Goal: Information Seeking & Learning: Learn about a topic

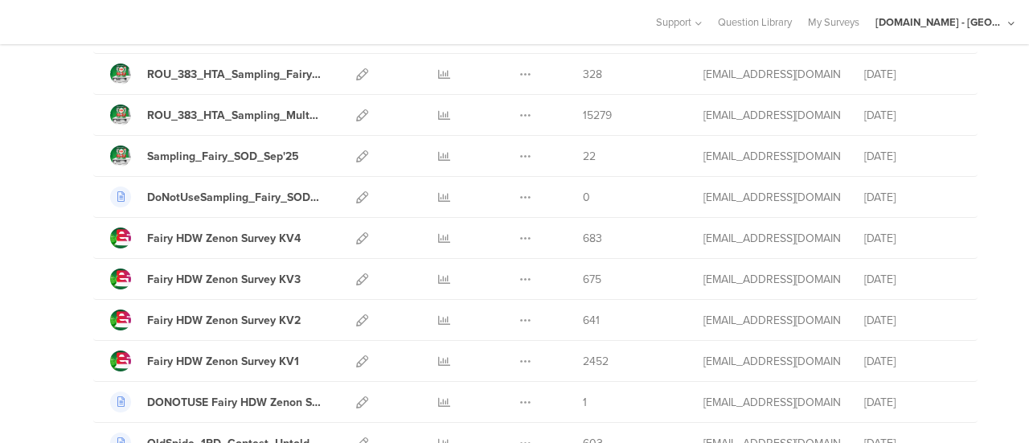
scroll to position [241, 0]
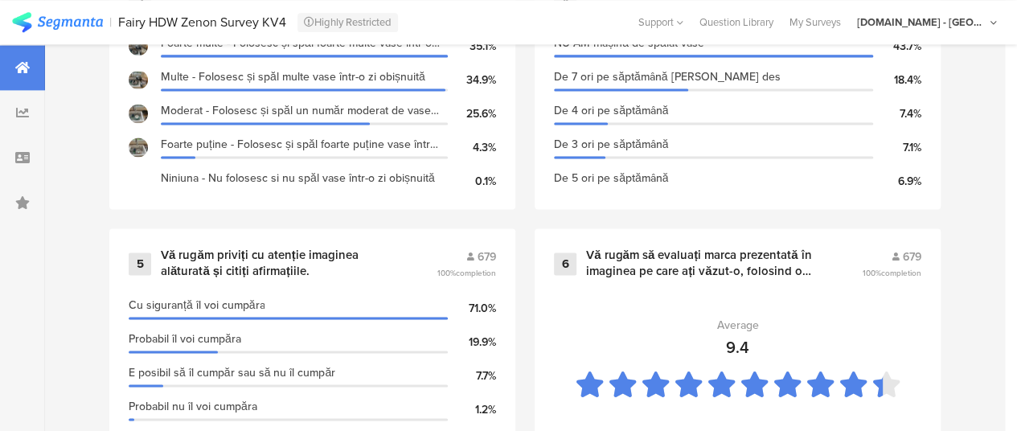
scroll to position [1114, 0]
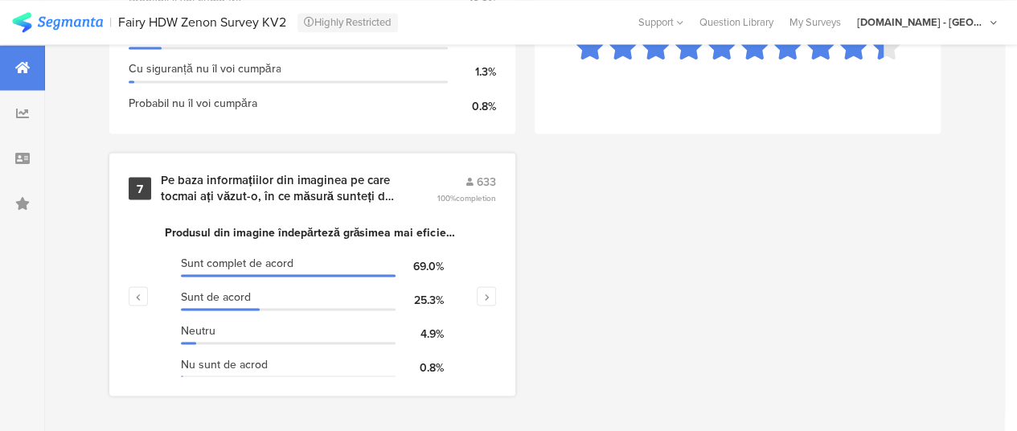
scroll to position [6, 0]
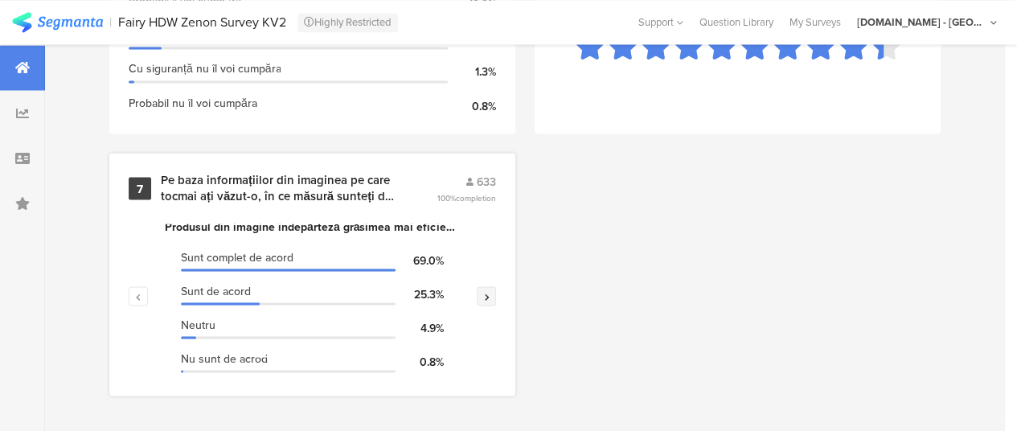
click at [490, 293] on icon "button" at bounding box center [487, 296] width 6 height 10
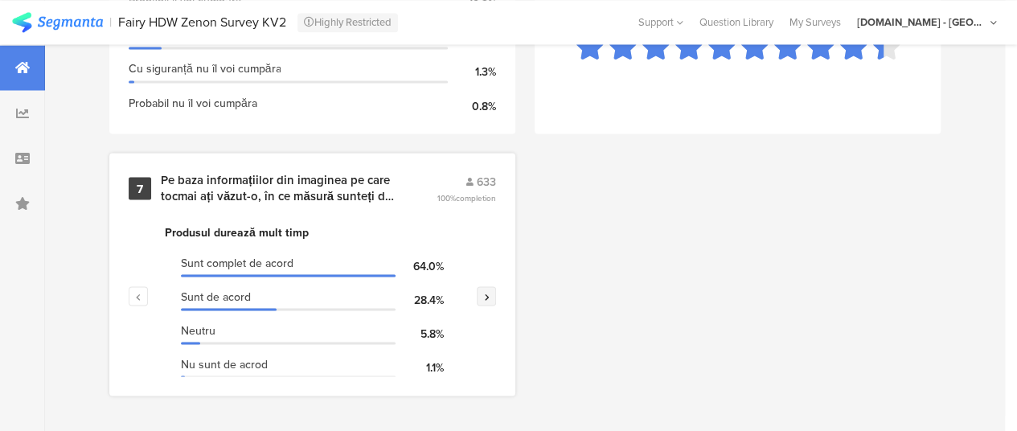
click at [490, 298] on icon "button" at bounding box center [487, 296] width 6 height 10
click at [138, 293] on icon "button" at bounding box center [139, 296] width 6 height 10
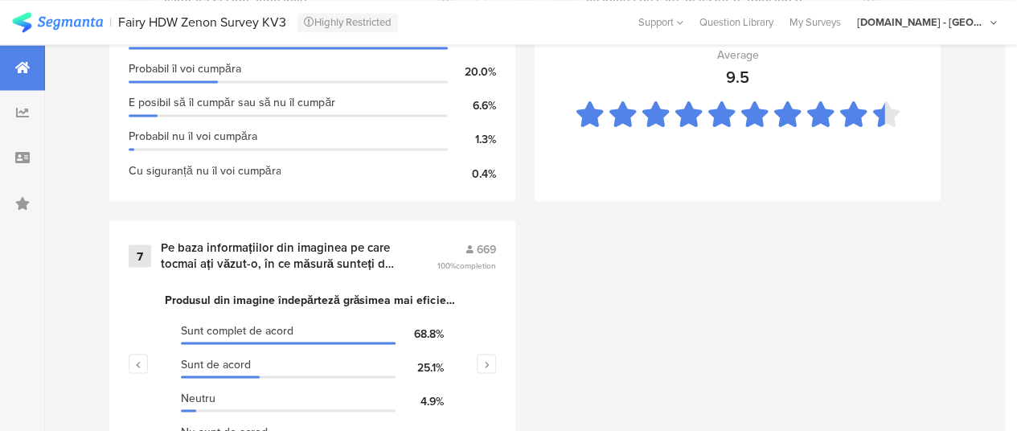
scroll to position [1275, 0]
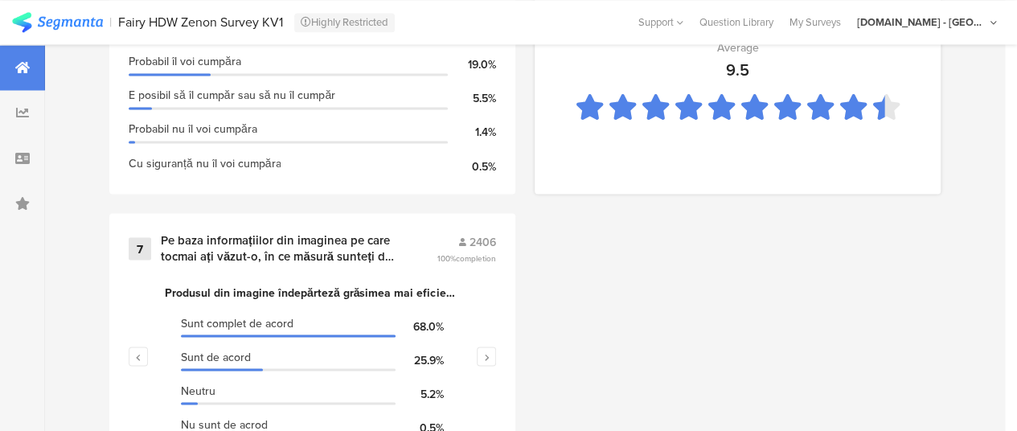
scroll to position [1436, 0]
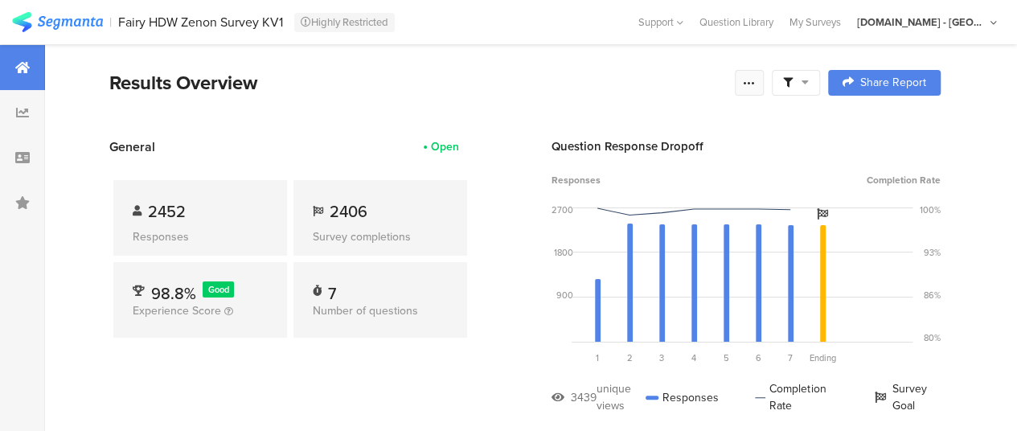
click at [764, 91] on div at bounding box center [749, 83] width 29 height 26
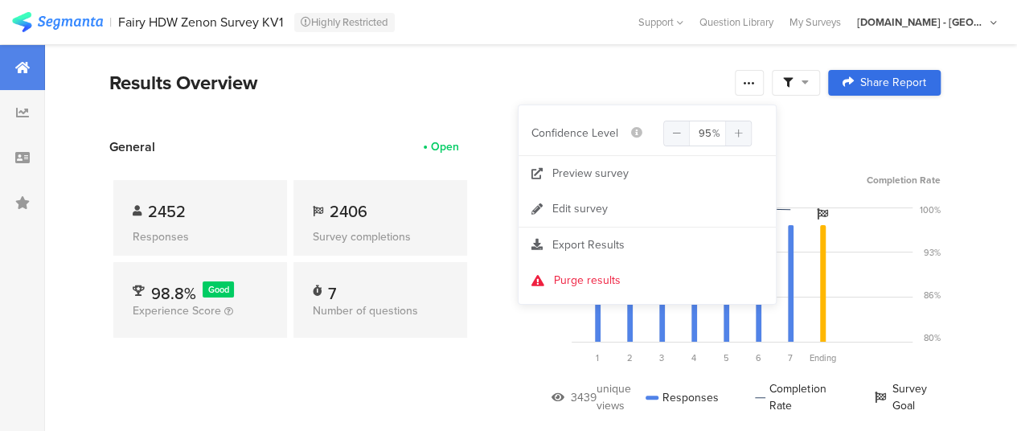
click at [879, 84] on span "Share Report" at bounding box center [893, 82] width 66 height 11
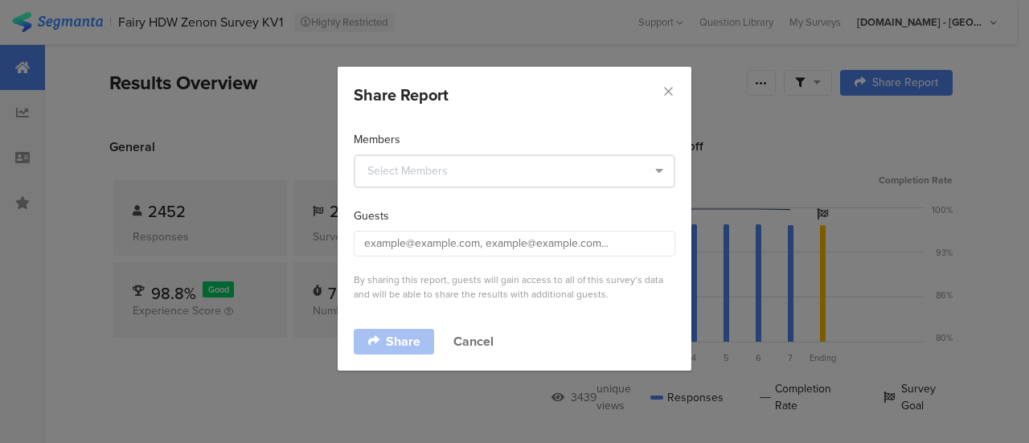
click at [678, 94] on div "Share Report" at bounding box center [515, 91] width 354 height 48
click at [682, 91] on div "Share Report" at bounding box center [515, 91] width 354 height 48
click at [667, 92] on icon "Close" at bounding box center [669, 91] width 14 height 14
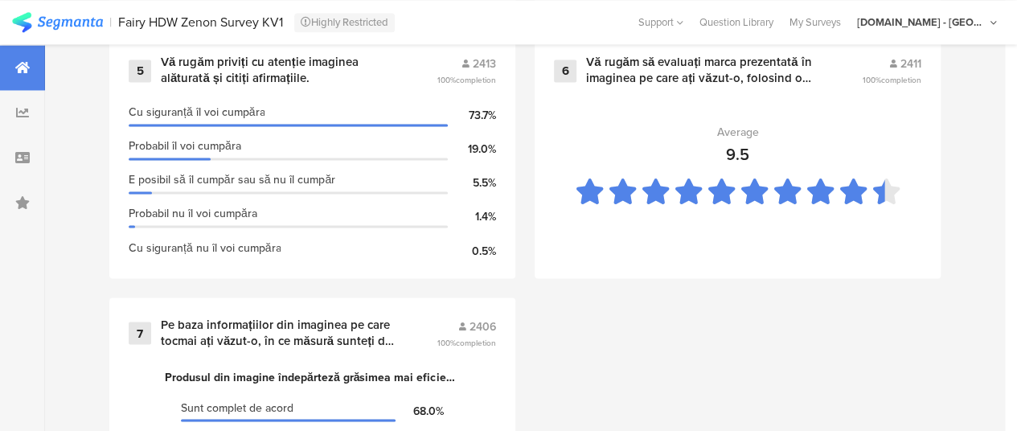
scroll to position [1436, 0]
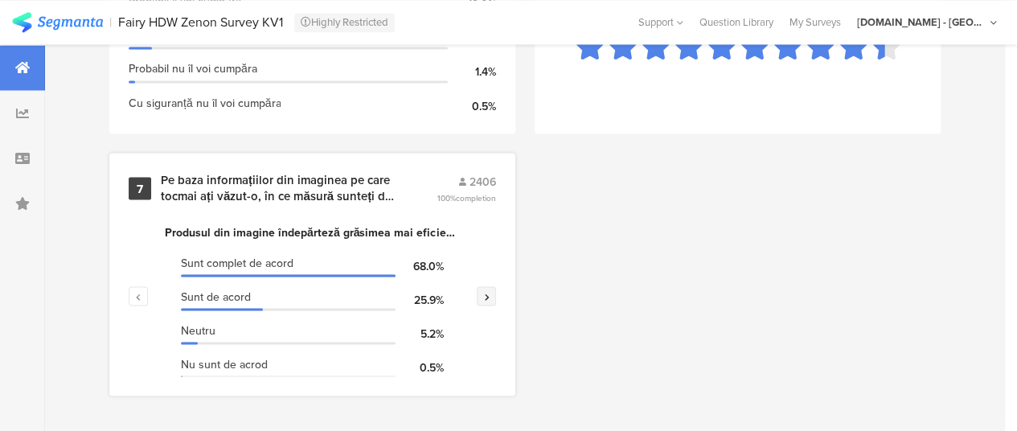
click at [491, 301] on button "button" at bounding box center [486, 295] width 19 height 19
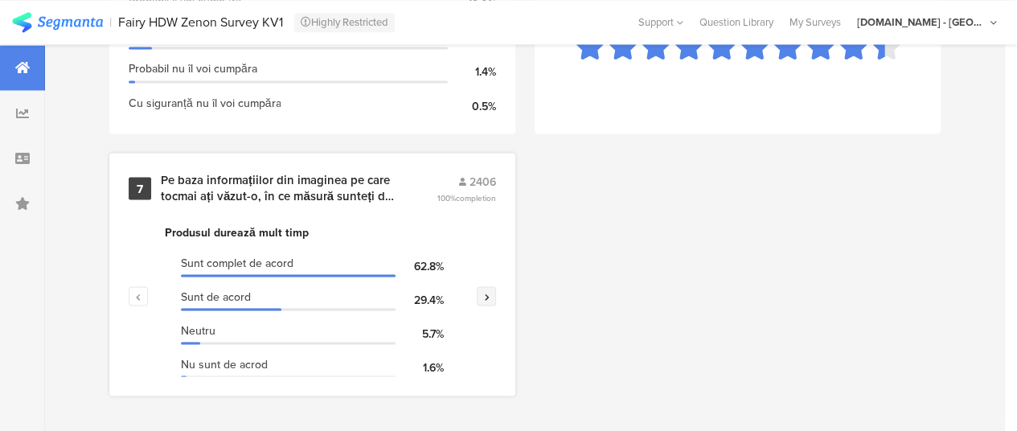
click at [491, 301] on button "button" at bounding box center [486, 295] width 19 height 19
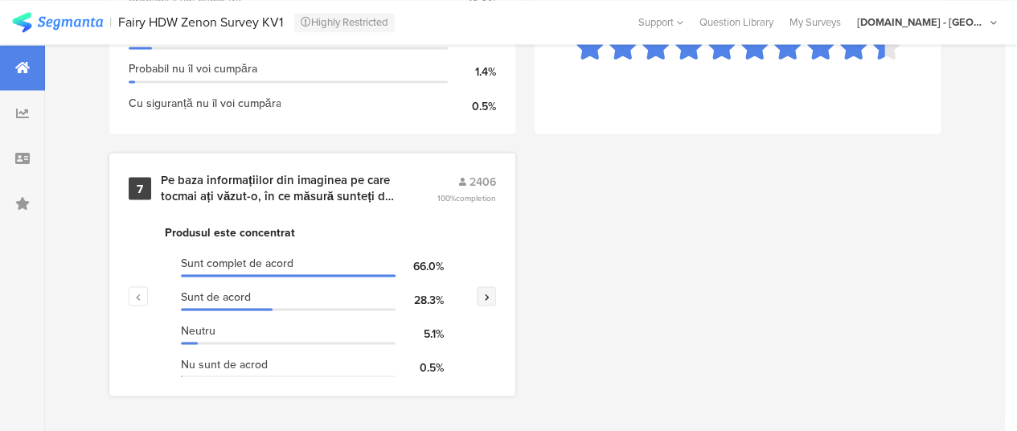
click at [491, 301] on button "button" at bounding box center [486, 295] width 19 height 19
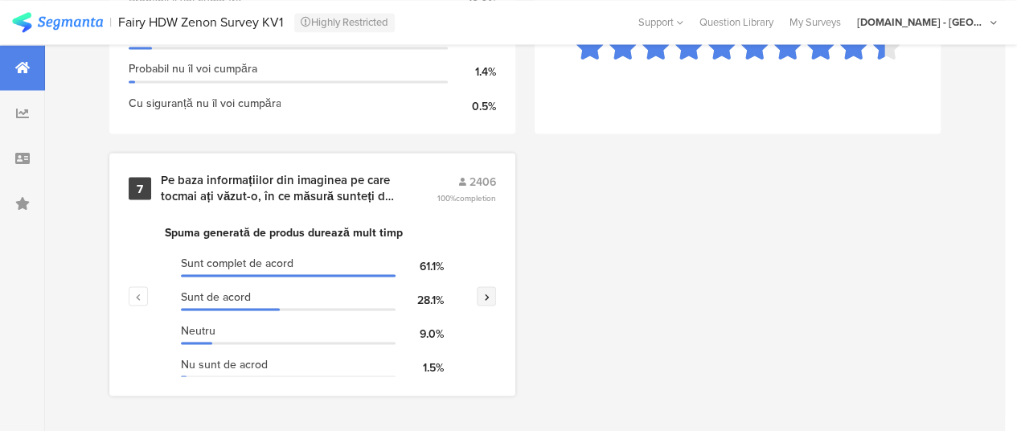
click at [491, 301] on button "button" at bounding box center [486, 295] width 19 height 19
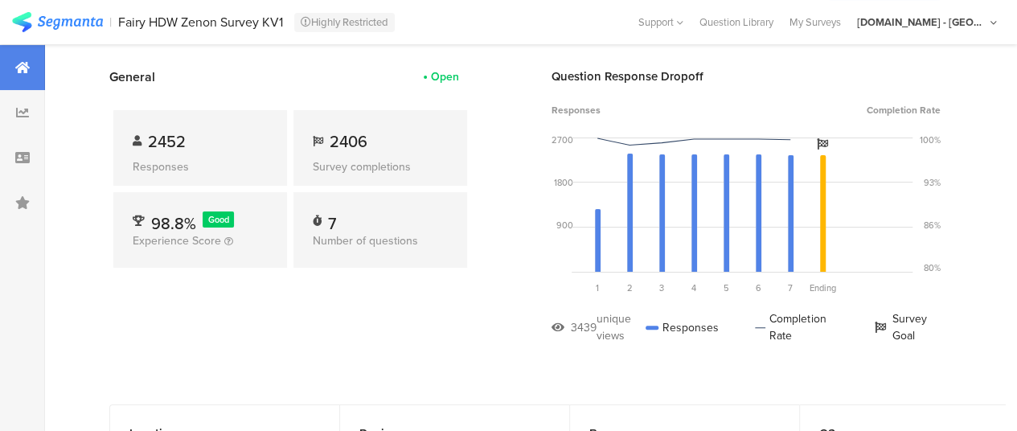
scroll to position [0, 0]
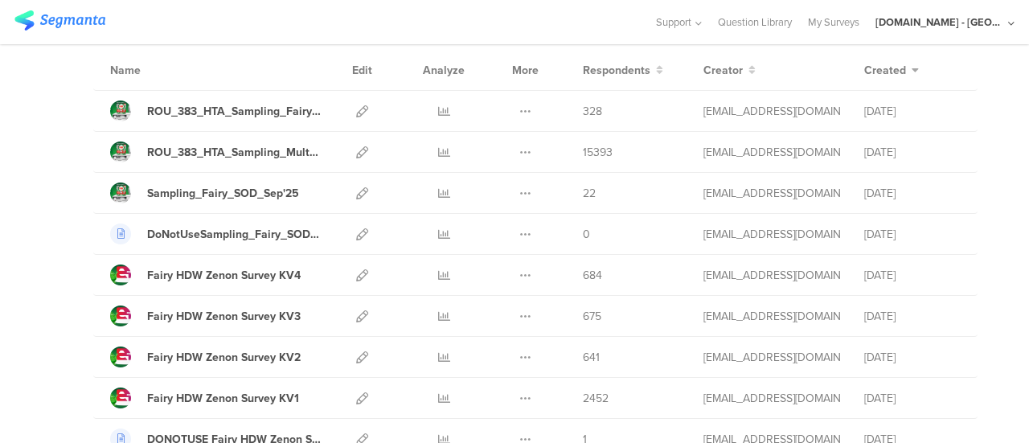
scroll to position [138, 0]
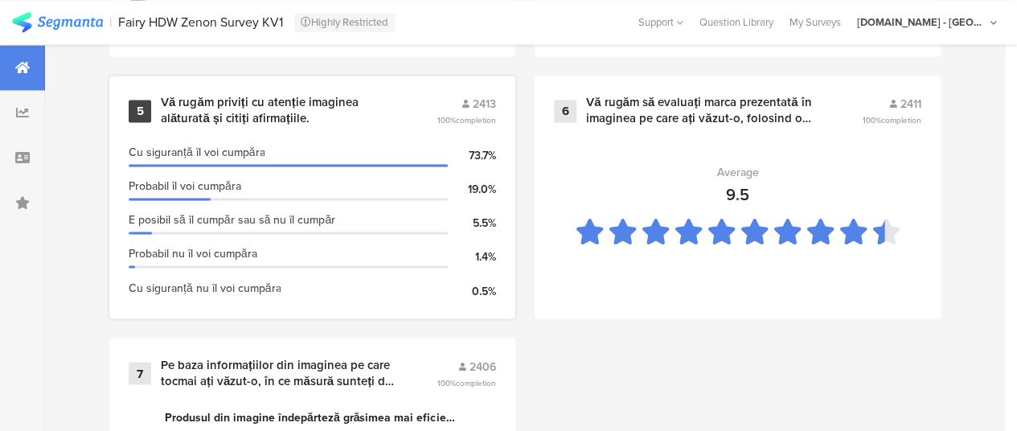
scroll to position [1206, 0]
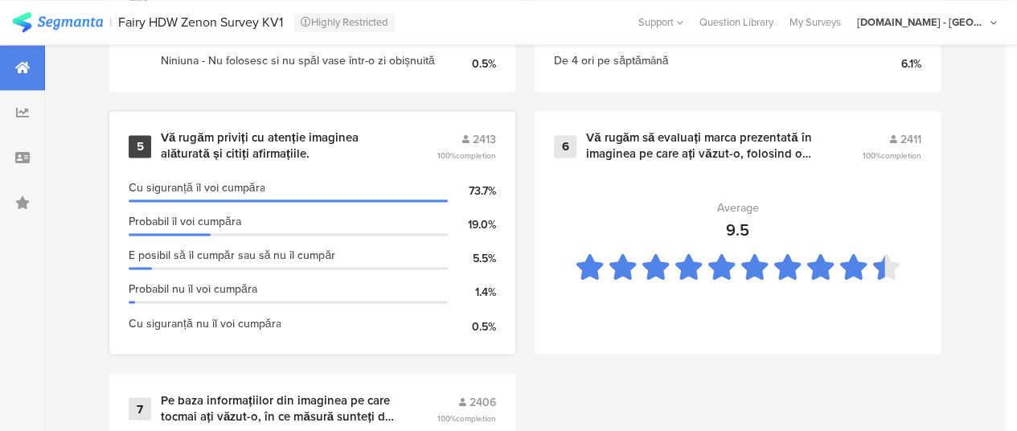
click at [224, 159] on div "Vă rugăm priviți cu atenție imaginea alăturată și citiți afirmațiile." at bounding box center [279, 145] width 237 height 31
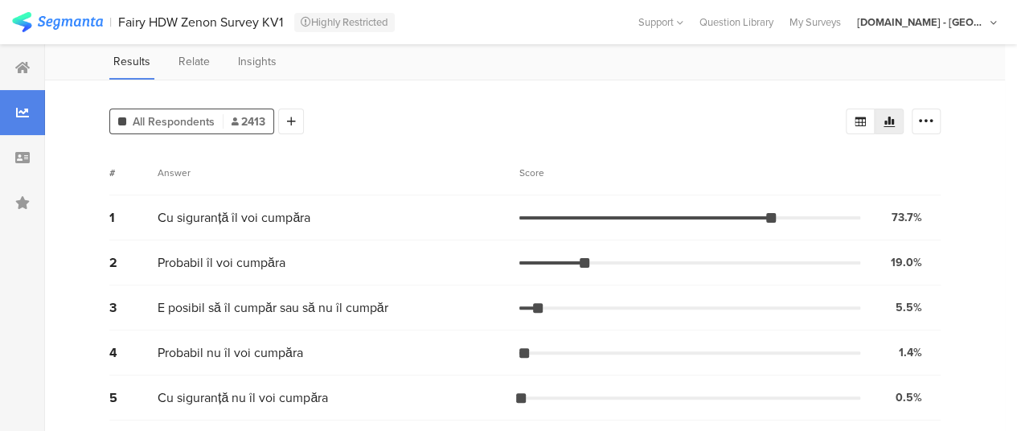
scroll to position [98, 0]
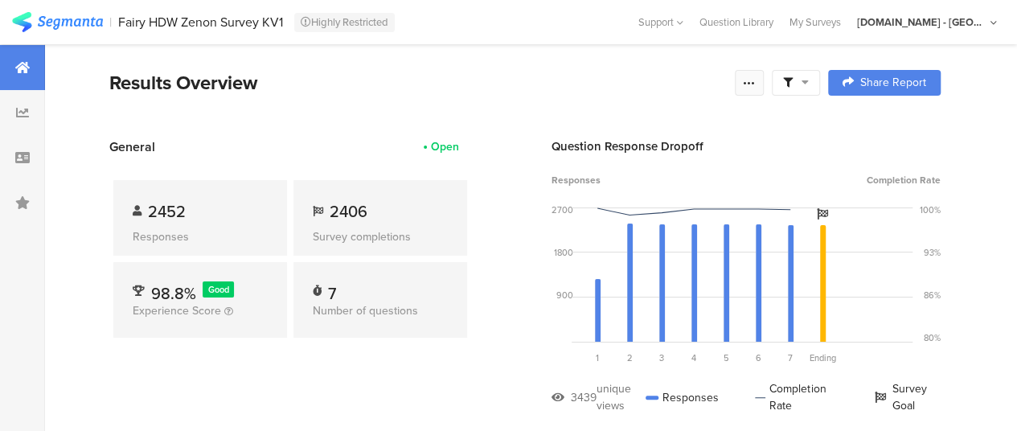
click at [756, 81] on icon at bounding box center [749, 82] width 13 height 13
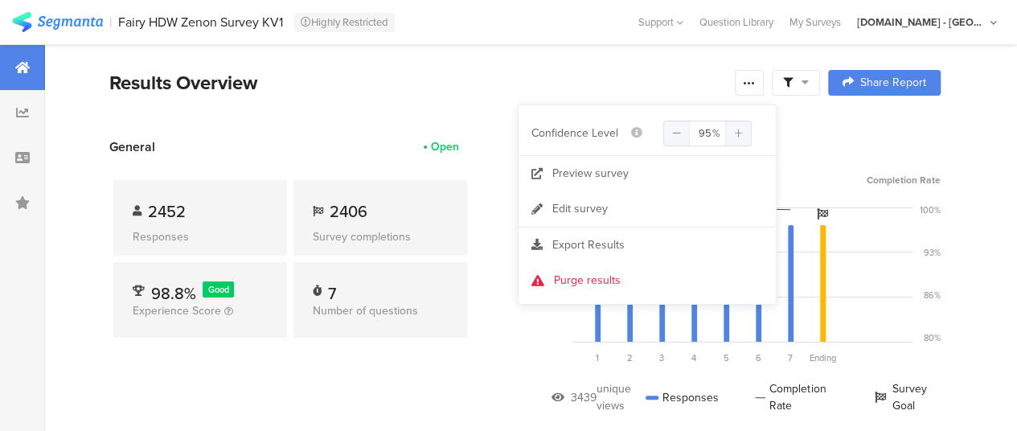
click at [394, 120] on section "Results Overview Complete Responses Only Edit Sample Share Report Share Cancel …" at bounding box center [525, 102] width 960 height 69
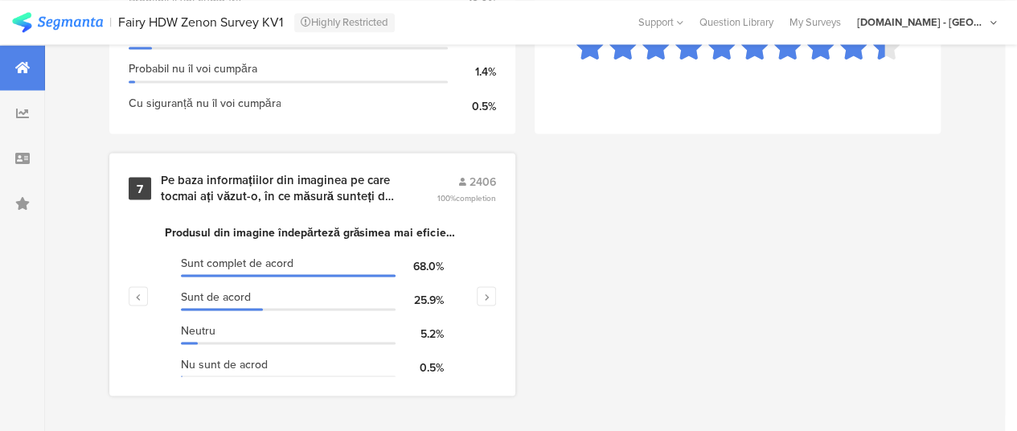
scroll to position [6, 0]
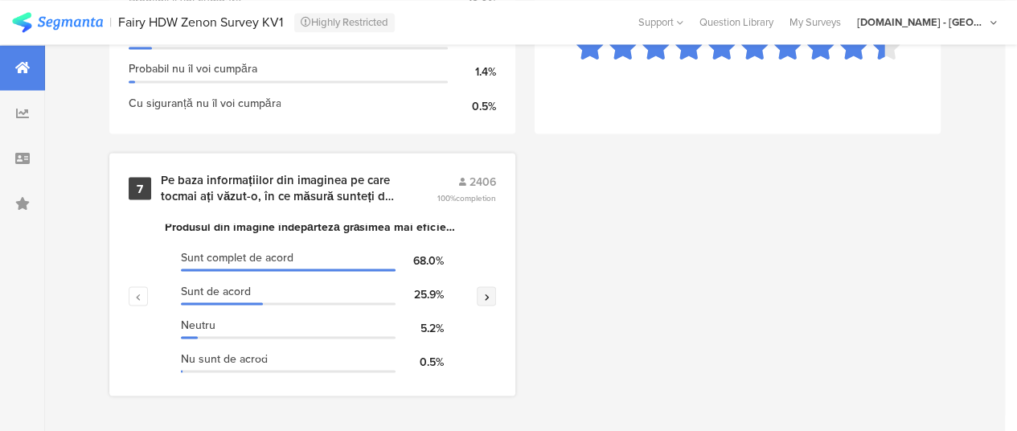
click at [495, 300] on button "button" at bounding box center [486, 295] width 19 height 19
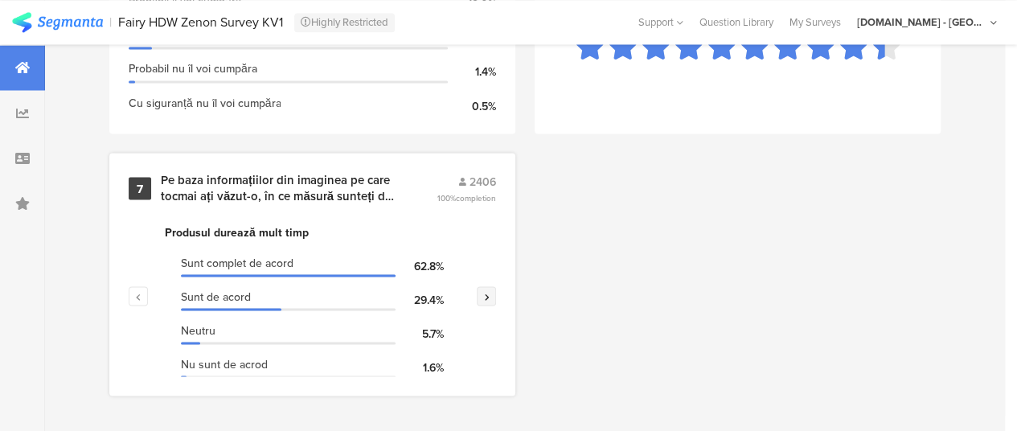
click at [482, 291] on button "button" at bounding box center [486, 295] width 19 height 19
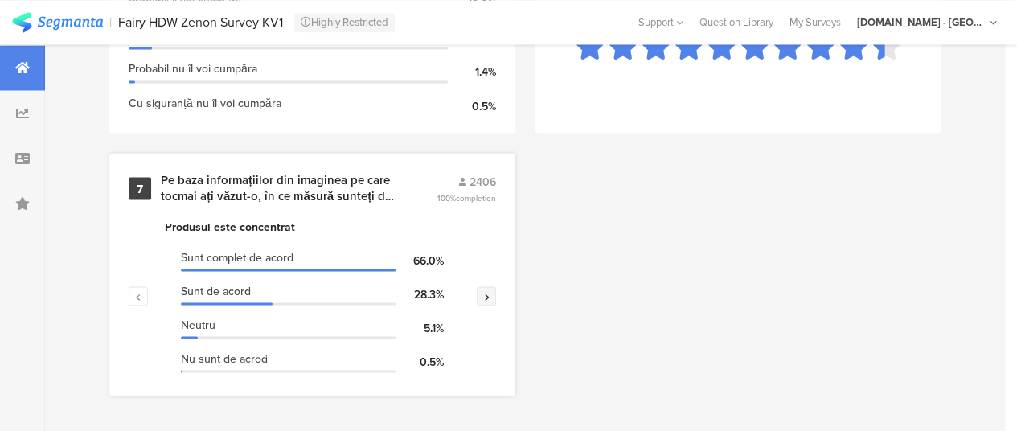
click at [496, 292] on button "button" at bounding box center [486, 295] width 19 height 19
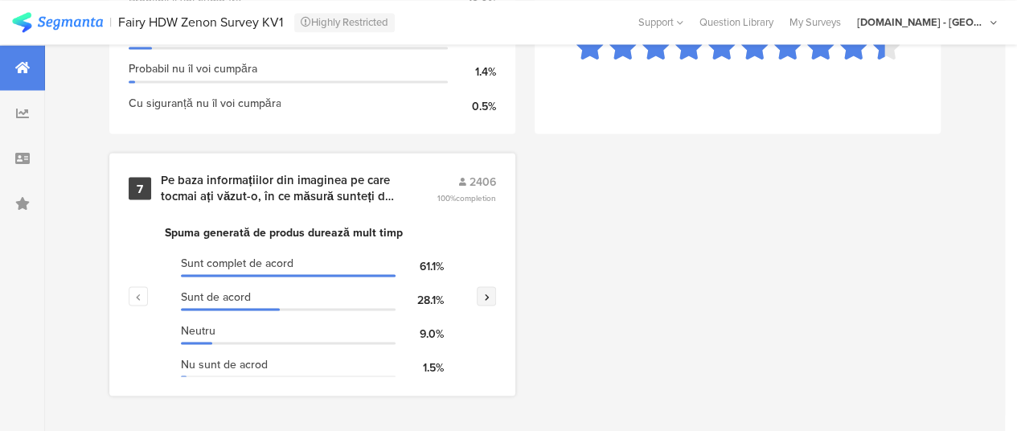
click at [496, 293] on button "button" at bounding box center [486, 295] width 19 height 19
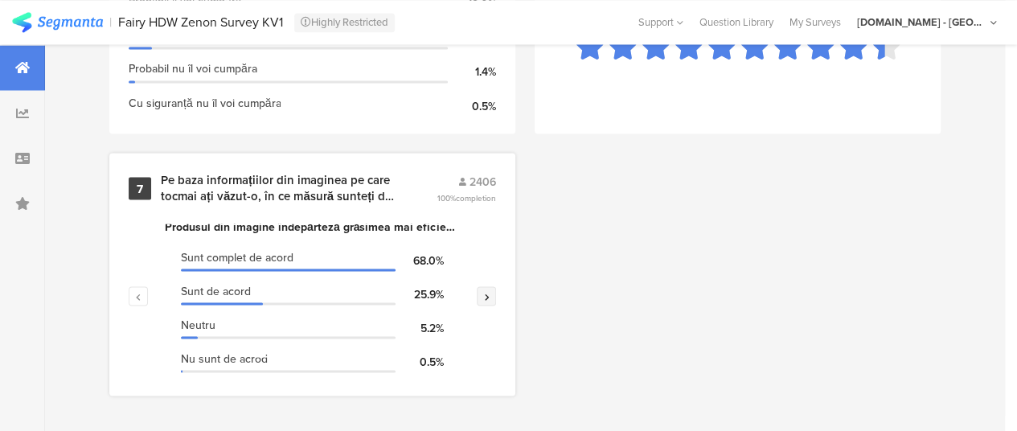
click at [490, 292] on icon "button" at bounding box center [487, 296] width 6 height 10
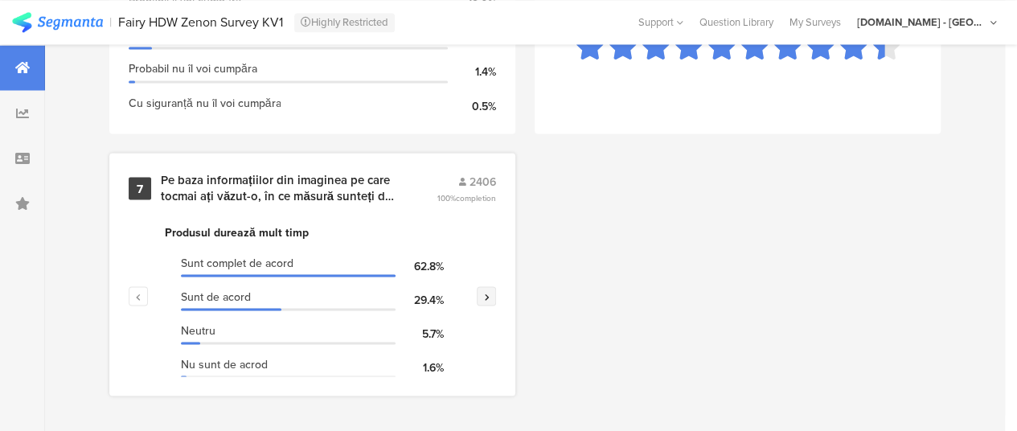
click at [490, 294] on icon "button" at bounding box center [487, 296] width 6 height 10
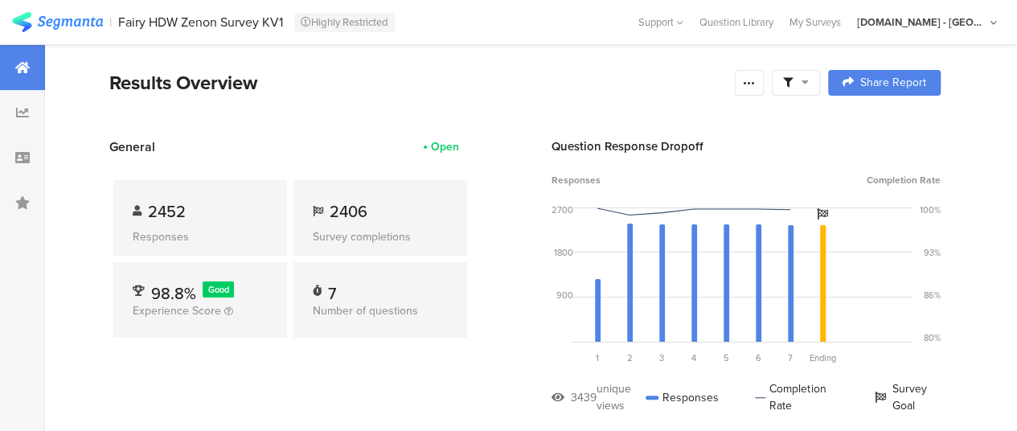
scroll to position [0, 0]
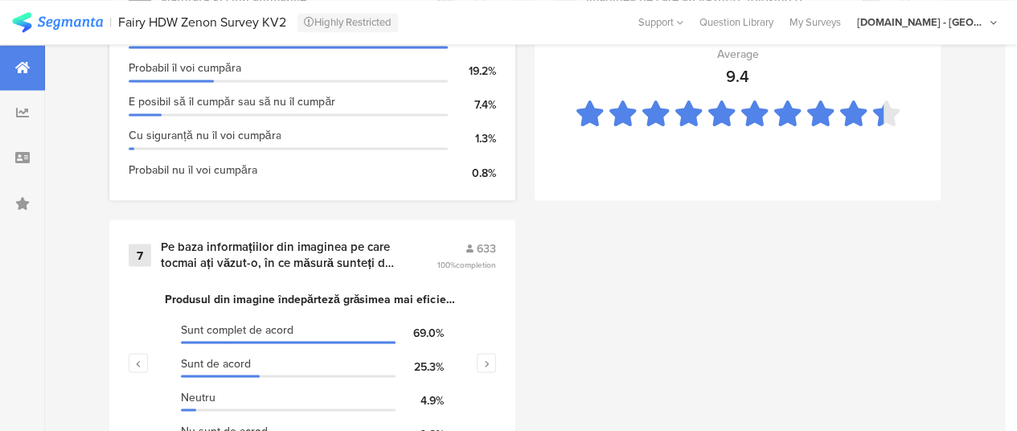
scroll to position [1436, 0]
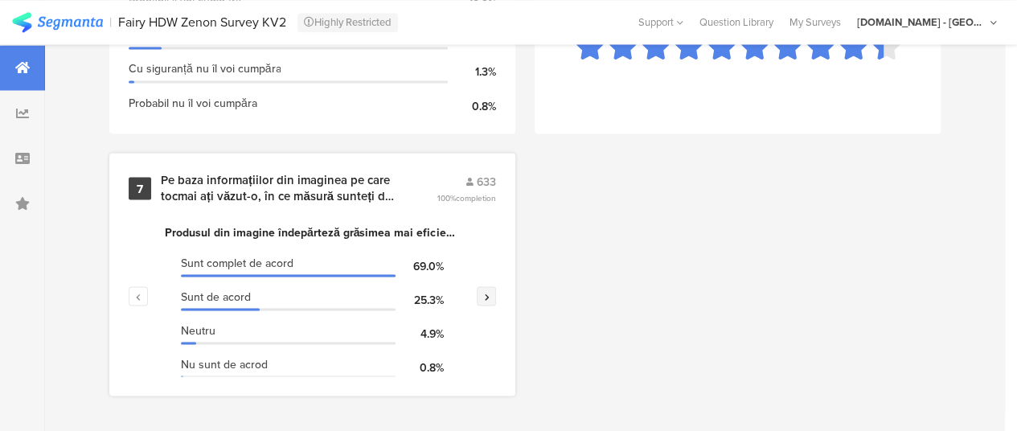
click at [496, 293] on button "button" at bounding box center [486, 295] width 19 height 19
drag, startPoint x: 497, startPoint y: 294, endPoint x: 564, endPoint y: 311, distance: 69.6
click at [496, 294] on button "button" at bounding box center [486, 295] width 19 height 19
click at [489, 293] on icon "button" at bounding box center [487, 296] width 6 height 10
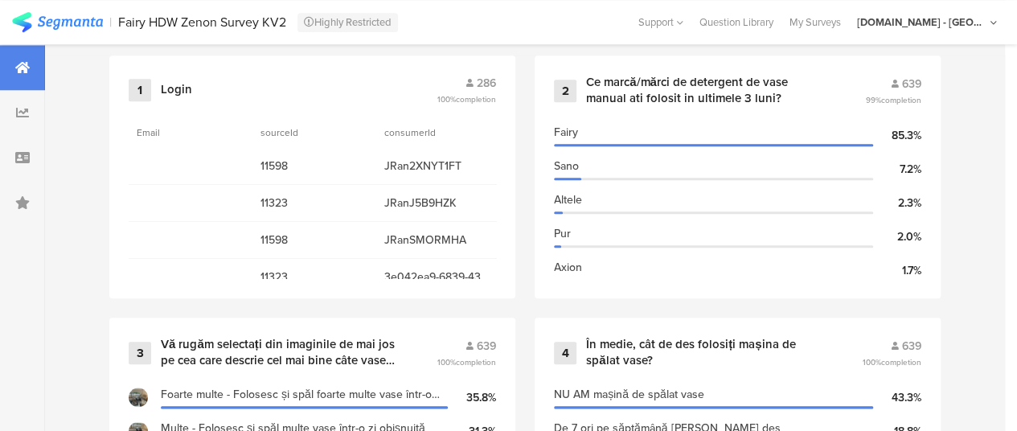
scroll to position [712, 0]
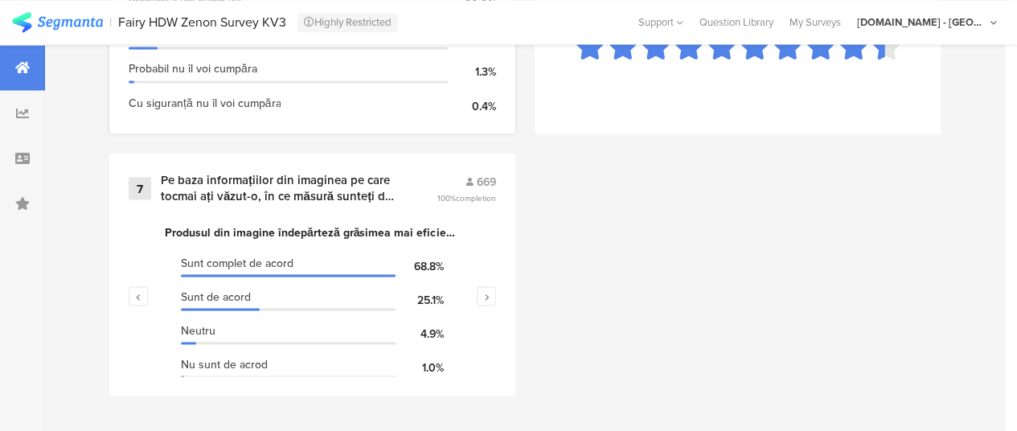
scroll to position [1436, 0]
click at [493, 301] on button "button" at bounding box center [486, 295] width 19 height 19
click at [496, 293] on button "button" at bounding box center [486, 295] width 19 height 19
click at [486, 298] on button "button" at bounding box center [486, 295] width 19 height 19
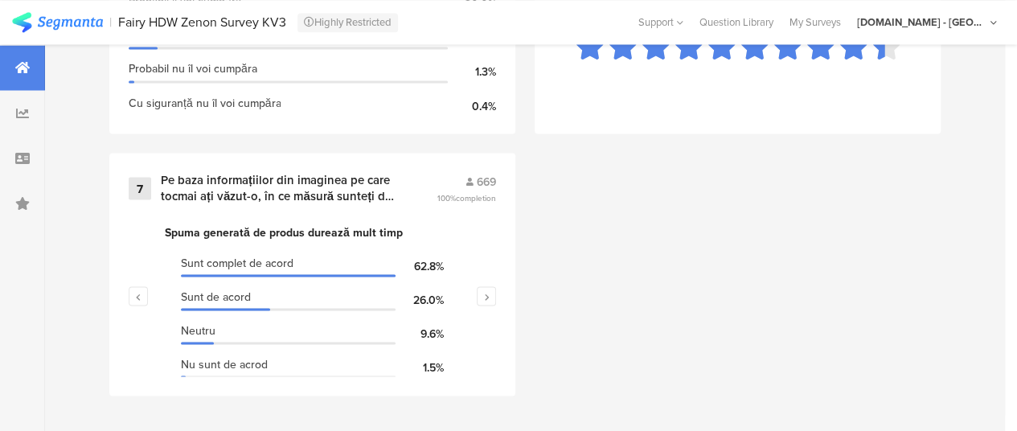
click at [490, 293] on icon "button" at bounding box center [487, 296] width 6 height 10
click at [490, 291] on icon "button" at bounding box center [487, 296] width 6 height 10
click at [490, 292] on icon "button" at bounding box center [487, 296] width 6 height 10
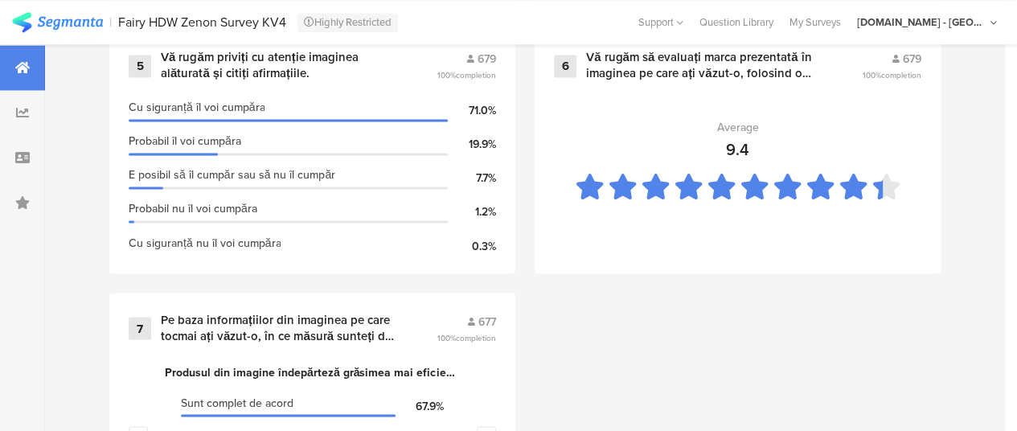
scroll to position [1206, 0]
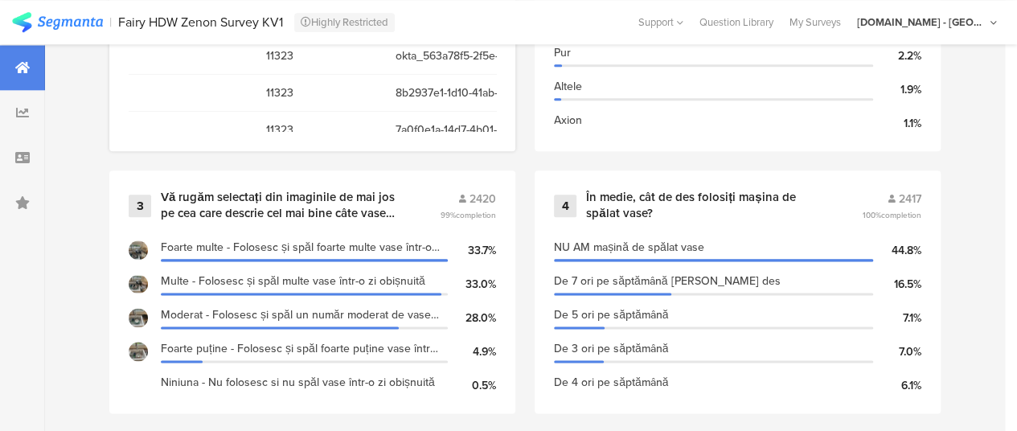
scroll to position [1206, 0]
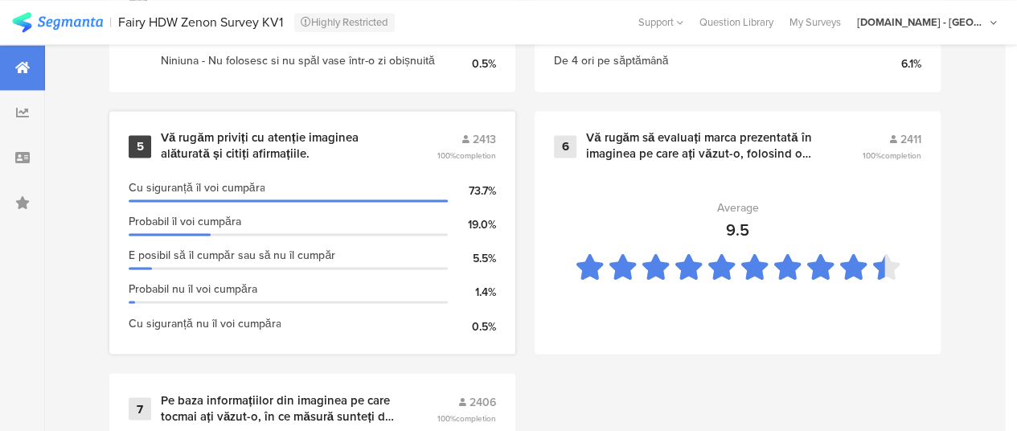
click at [328, 150] on div "Vă rugăm priviți cu atenție imaginea alăturată și citiți afirmațiile." at bounding box center [279, 145] width 237 height 31
